Goal: Find specific page/section: Find specific page/section

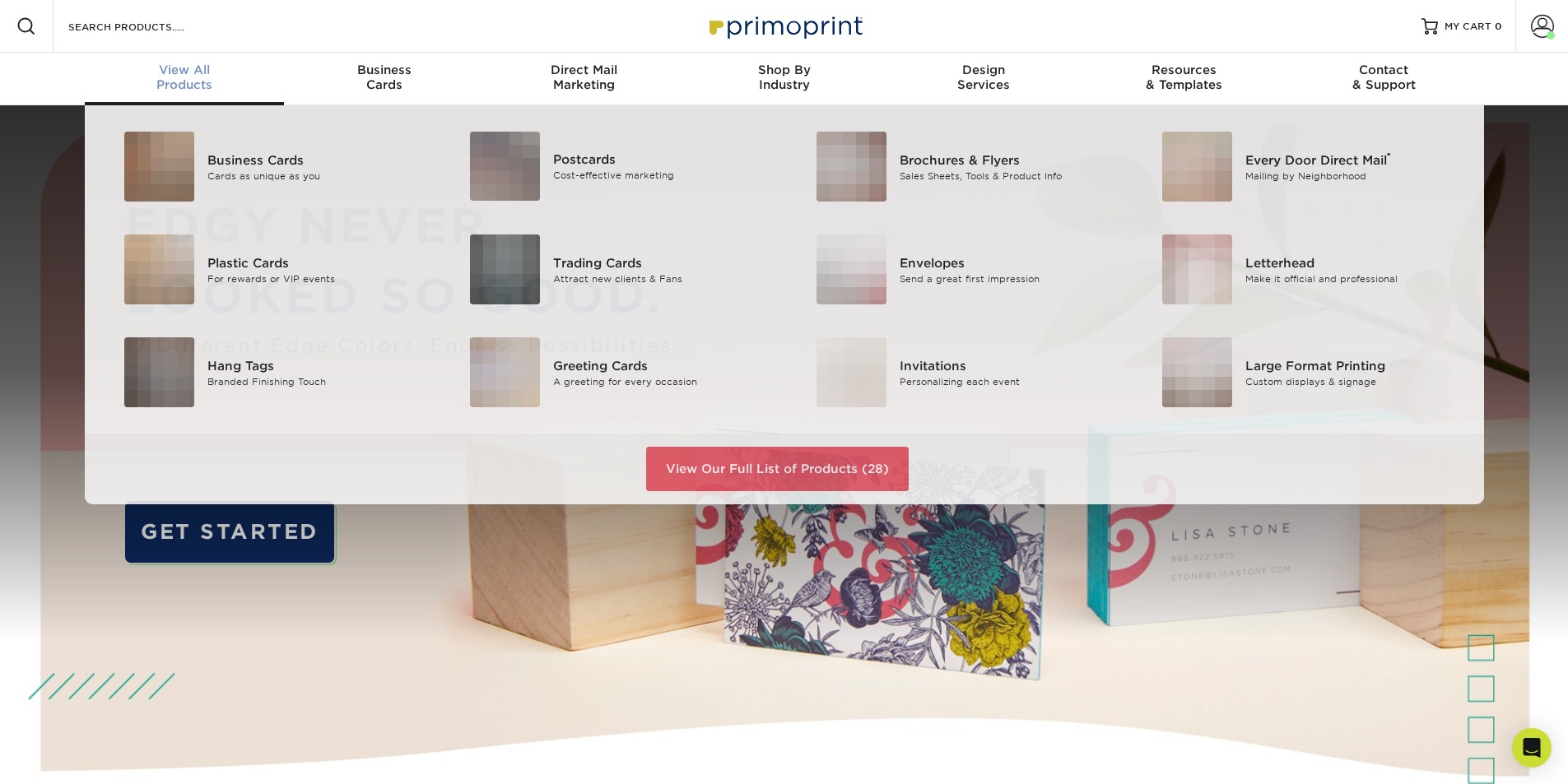
click at [210, 86] on div "View All Products" at bounding box center [185, 77] width 200 height 30
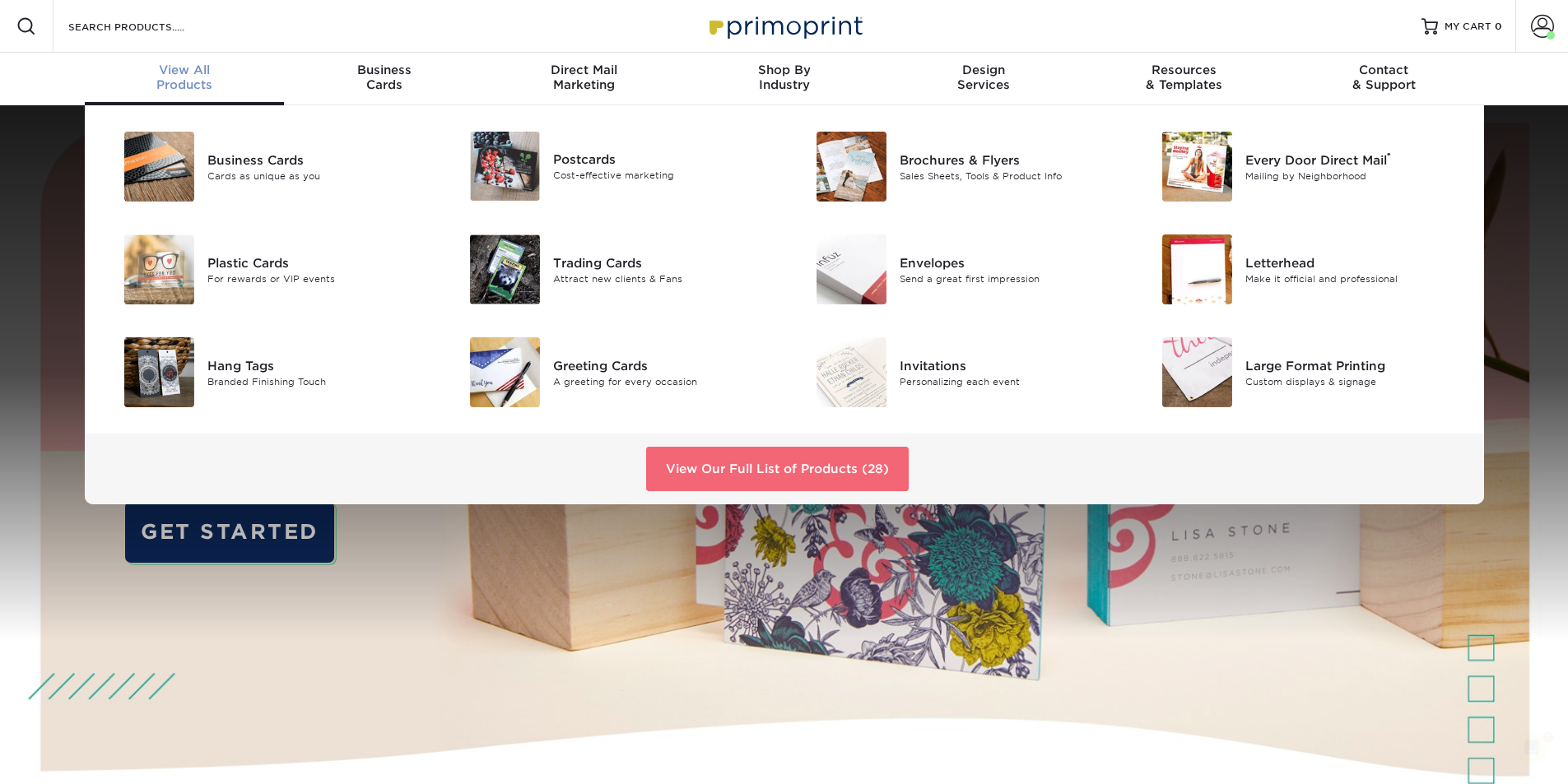
click at [758, 470] on link "View Our Full List of Products (28)" at bounding box center [777, 470] width 263 height 45
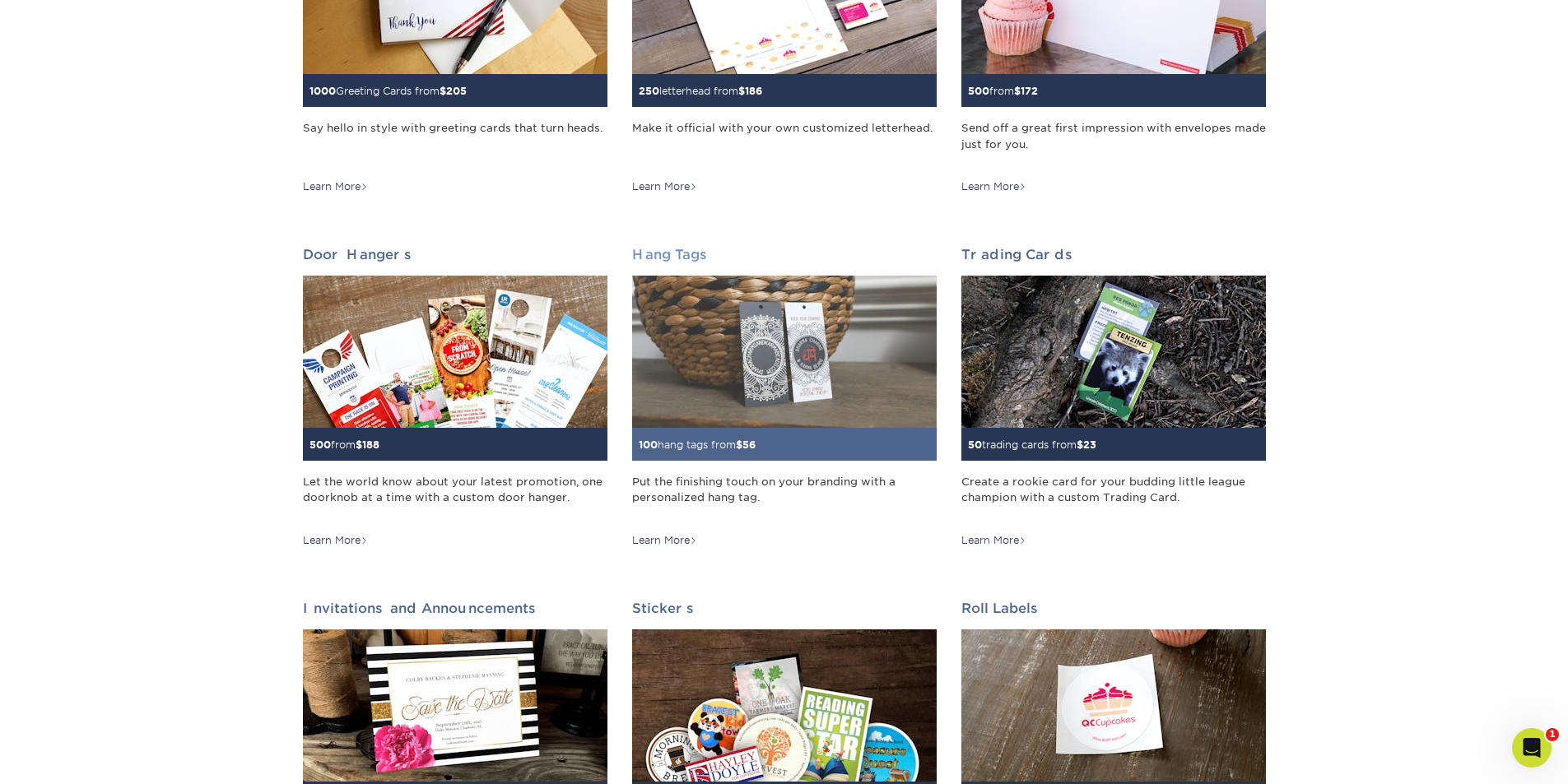
scroll to position [1152, 0]
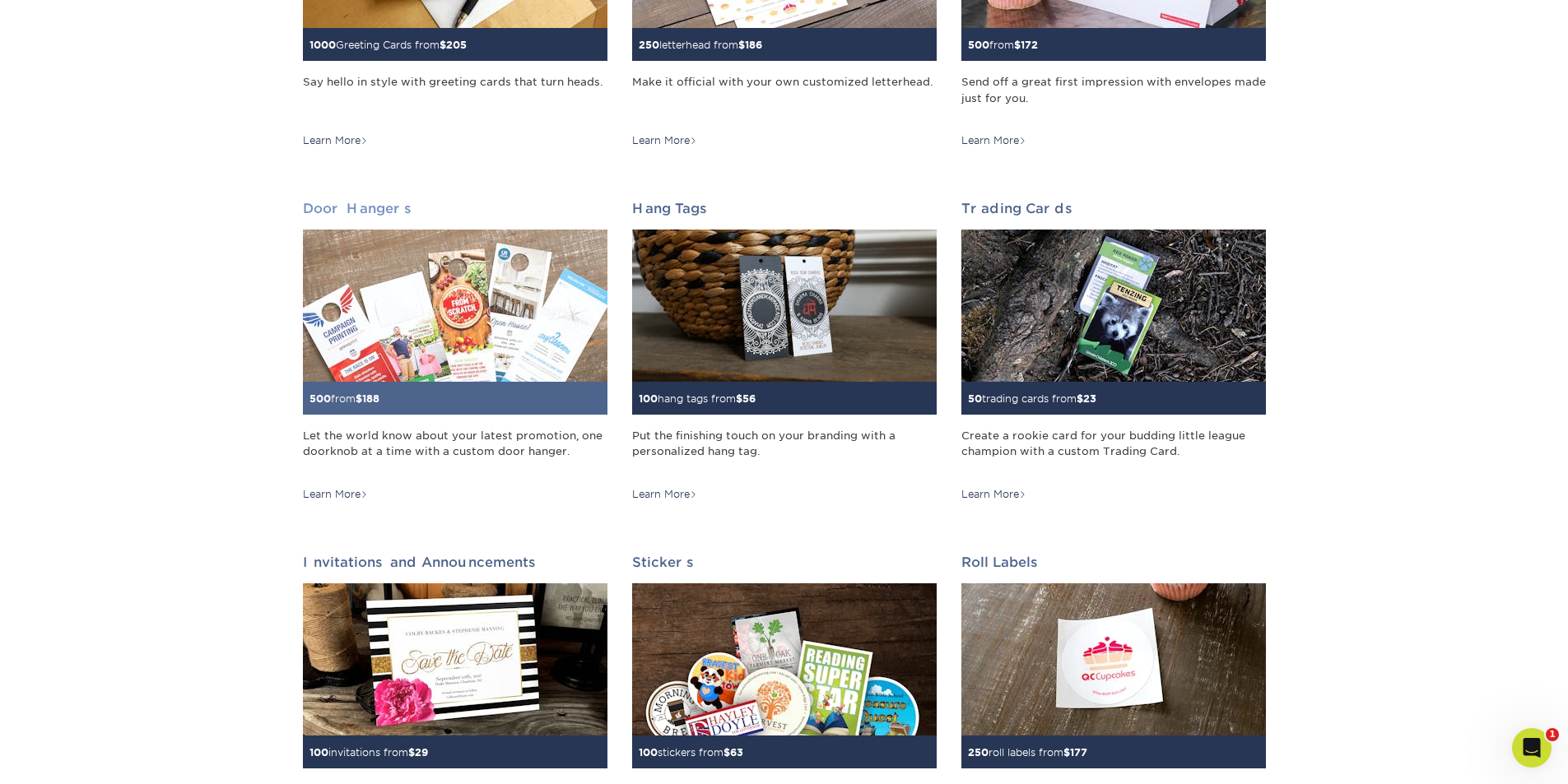
click at [572, 312] on img at bounding box center [455, 306] width 305 height 152
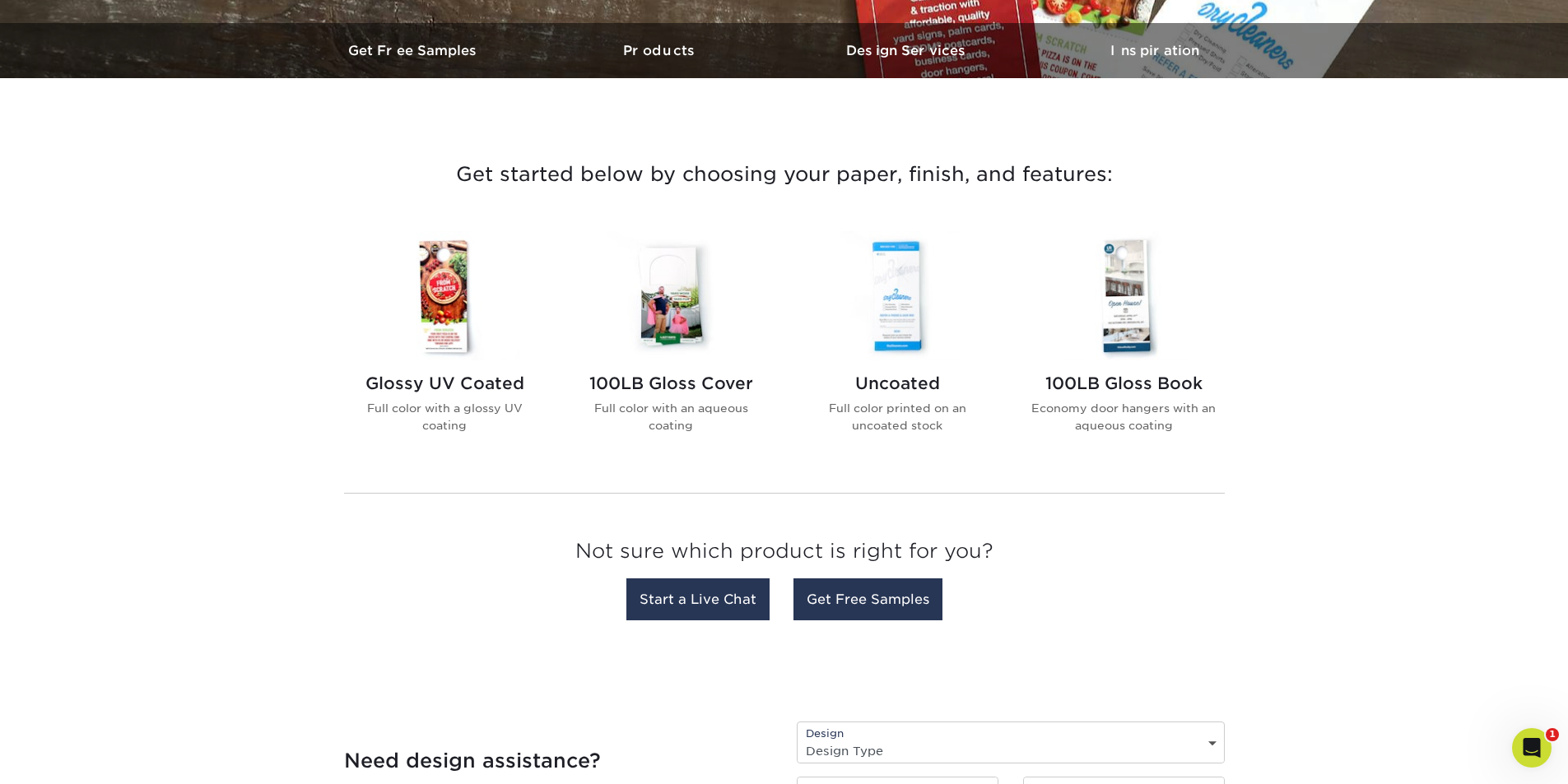
click at [853, 346] on img at bounding box center [897, 296] width 186 height 129
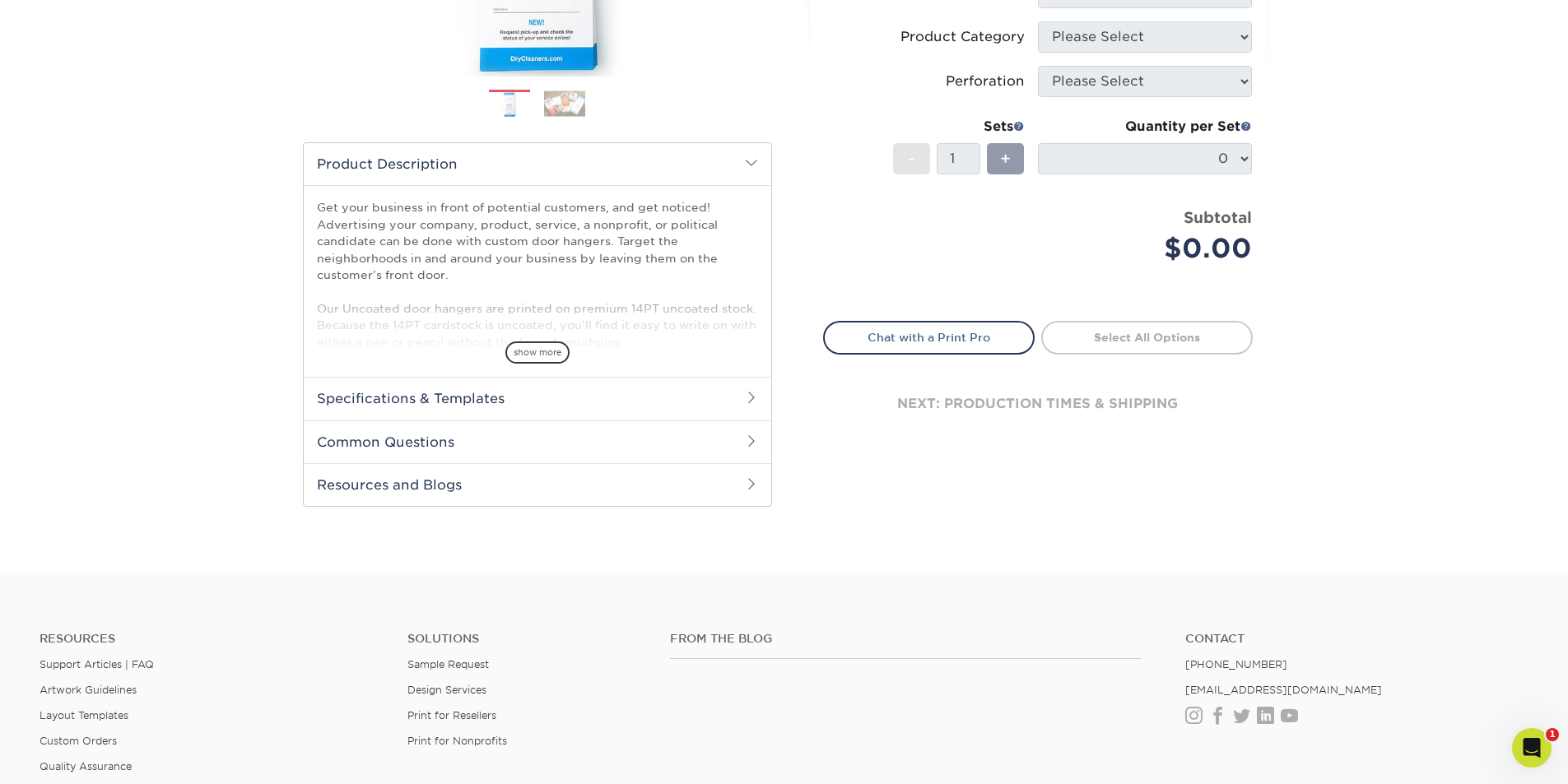
click at [472, 403] on h2 "Specifications & Templates" at bounding box center [538, 399] width 468 height 43
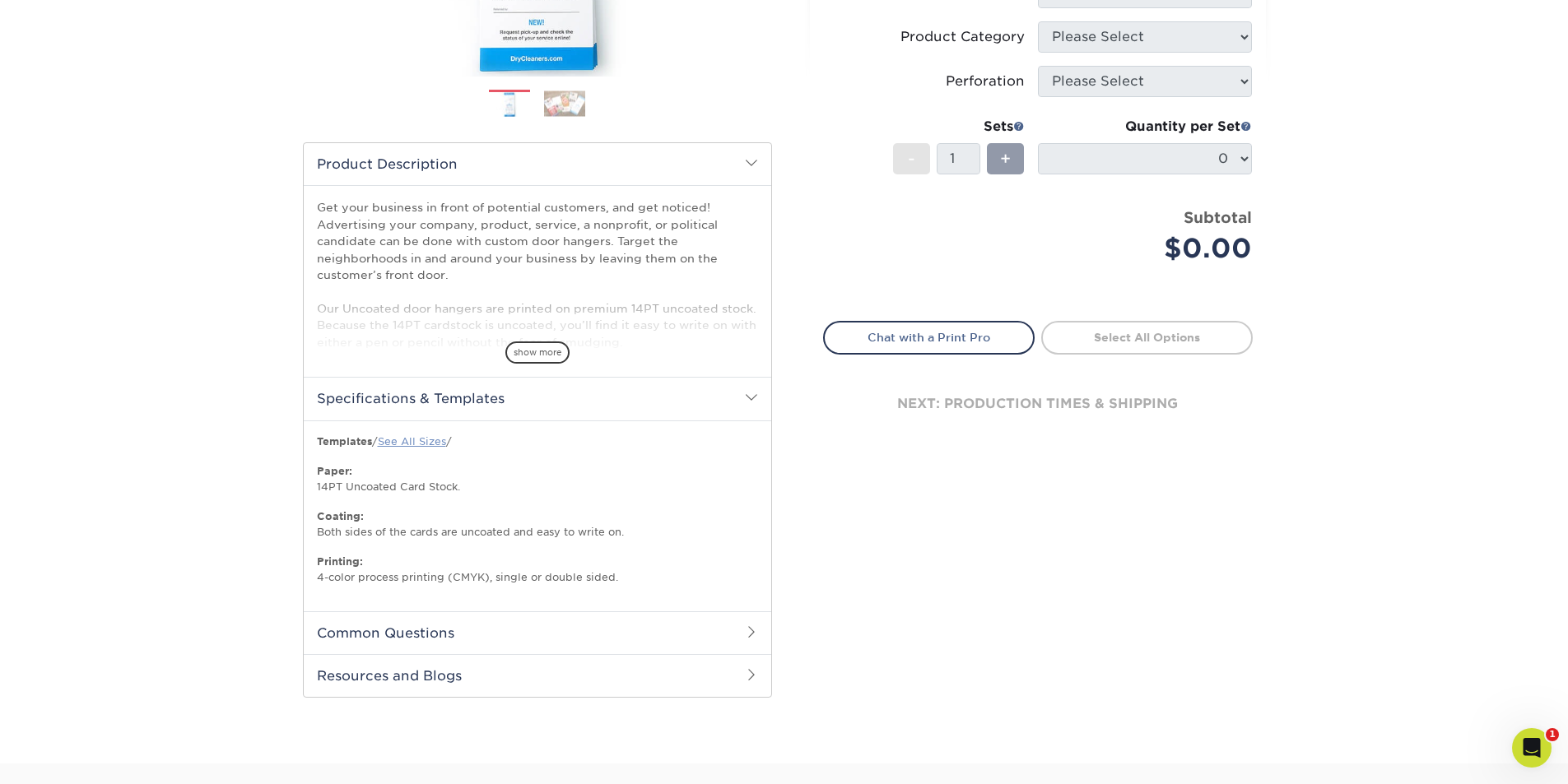
click at [443, 440] on link "See All Sizes" at bounding box center [412, 442] width 68 height 13
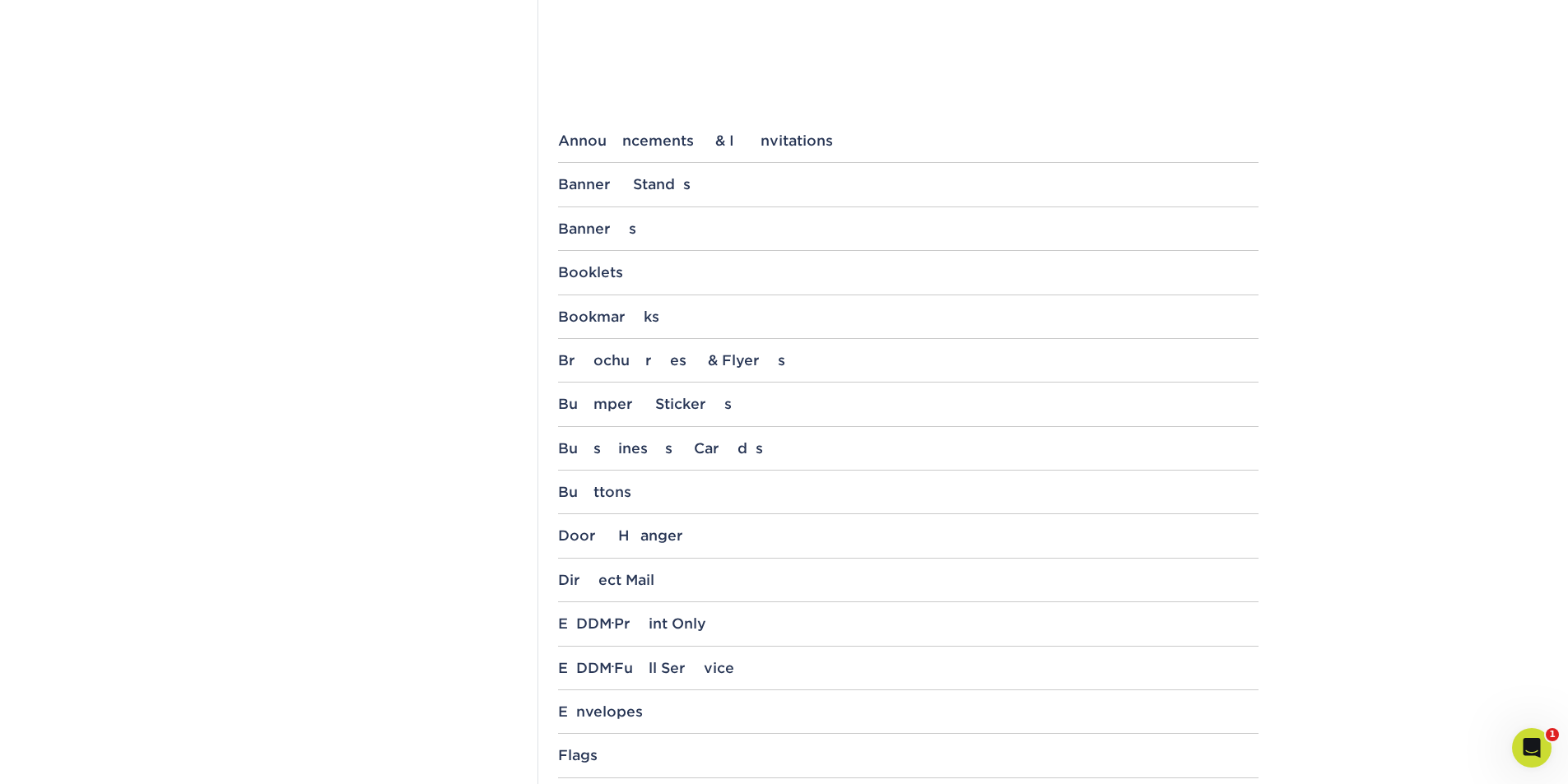
scroll to position [576, 0]
click at [606, 539] on div "Door Hanger" at bounding box center [908, 537] width 700 height 16
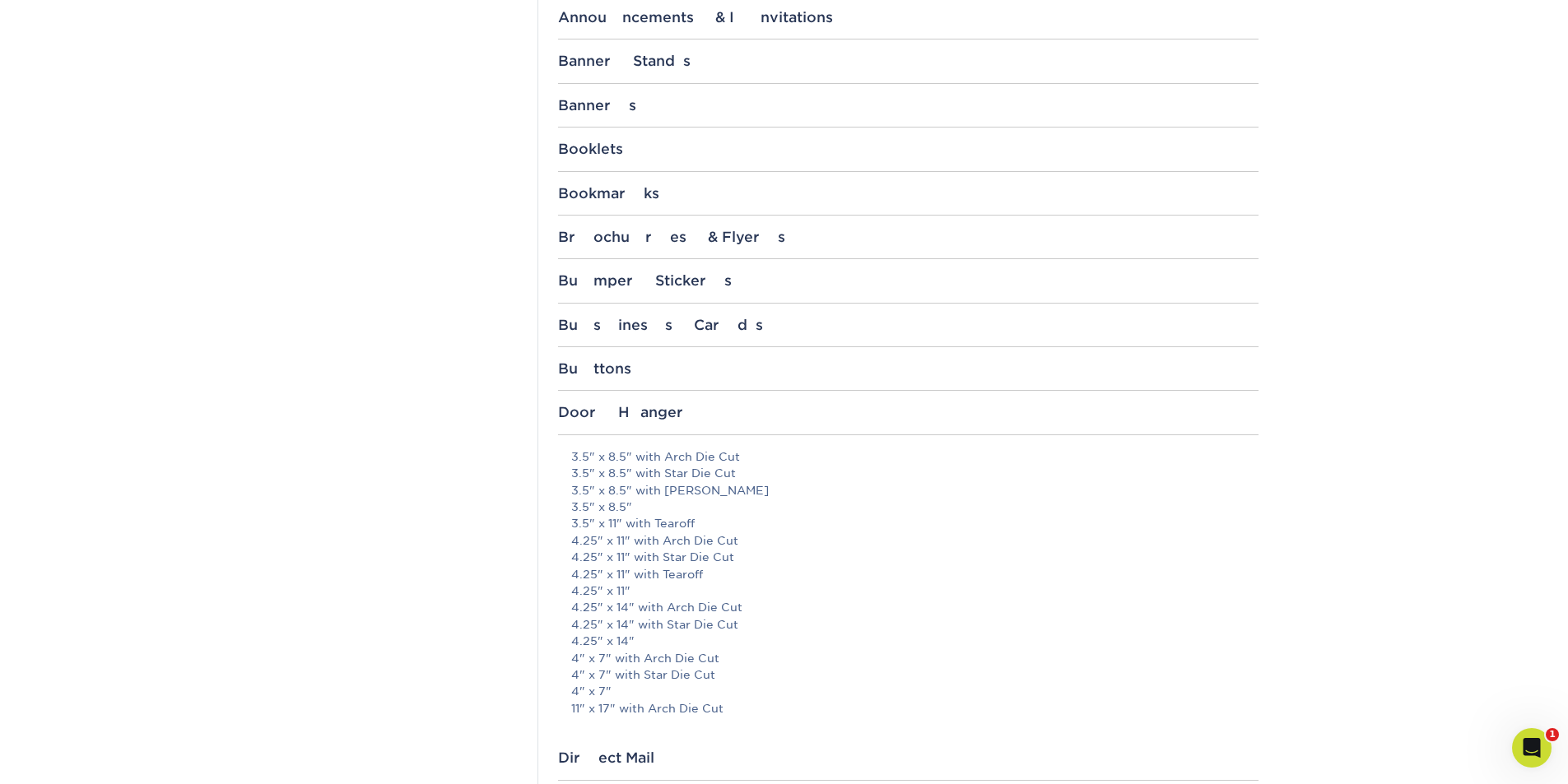
scroll to position [740, 0]
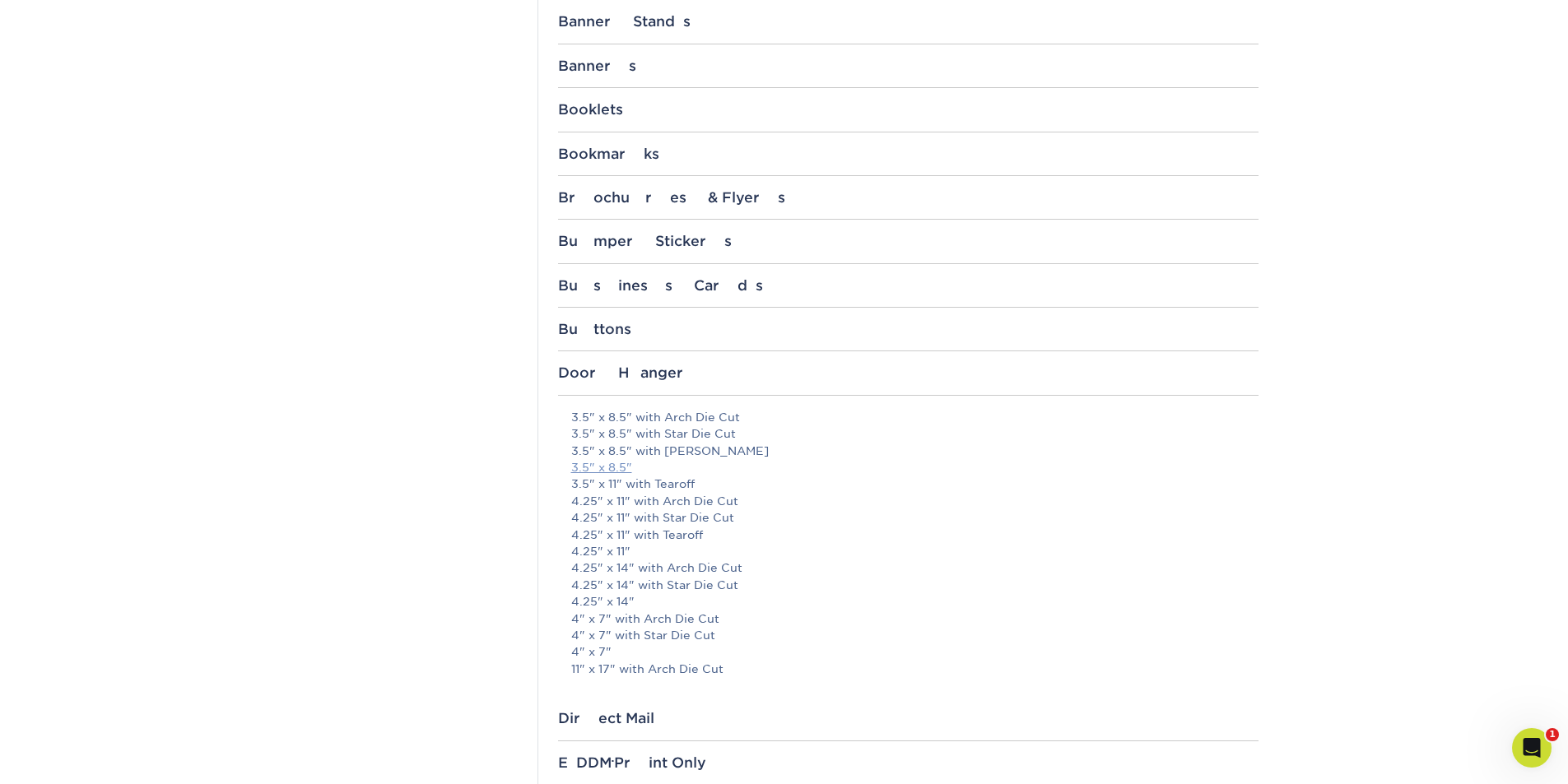
click at [613, 465] on link "3.5" x 8.5"" at bounding box center [602, 467] width 61 height 13
